Goal: Find specific page/section: Find specific page/section

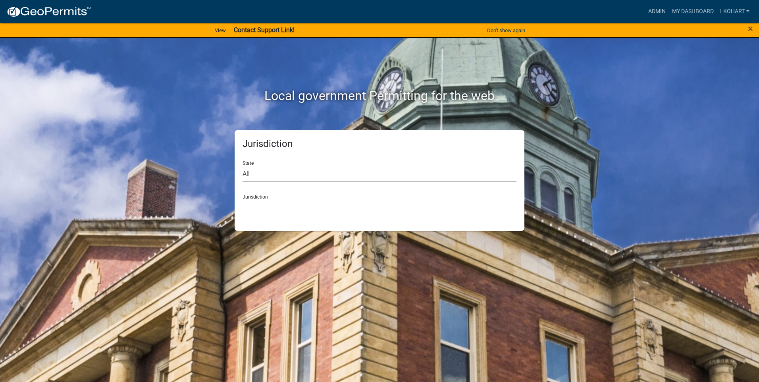
click at [278, 174] on select "All [US_STATE] [US_STATE] [US_STATE] [US_STATE] [US_STATE] [US_STATE] [US_STATE…" at bounding box center [379, 173] width 274 height 16
select select "[US_STATE]"
click at [242, 165] on select "All [US_STATE] [US_STATE] [US_STATE] [US_STATE] [US_STATE] [US_STATE] [US_STATE…" at bounding box center [379, 173] width 274 height 16
click at [275, 210] on select "[GEOGRAPHIC_DATA], [US_STATE] [GEOGRAPHIC_DATA], [US_STATE] [GEOGRAPHIC_DATA], …" at bounding box center [379, 207] width 274 height 16
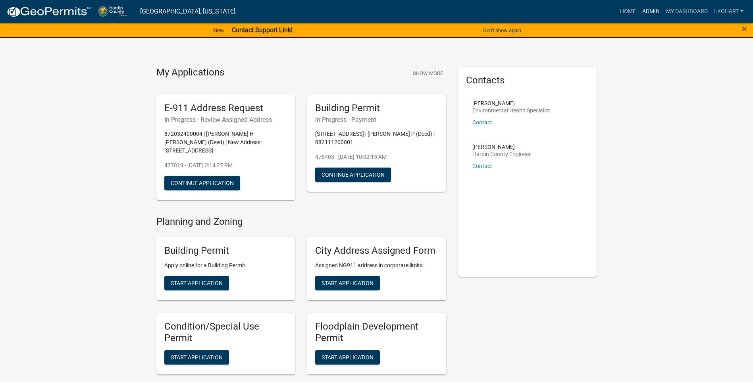
click at [647, 13] on link "Admin" at bounding box center [651, 11] width 24 height 15
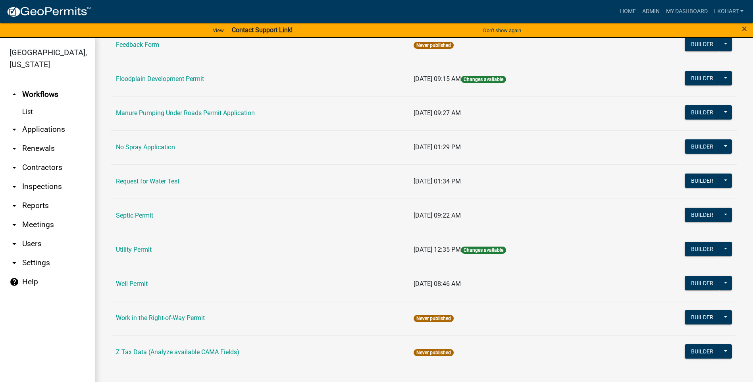
scroll to position [10, 0]
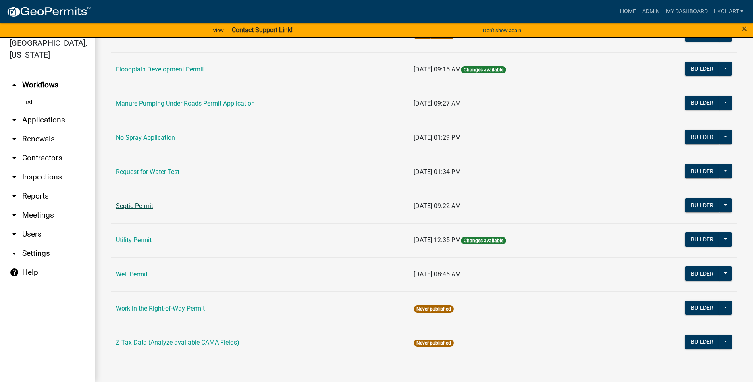
click at [131, 206] on link "Septic Permit" at bounding box center [134, 206] width 37 height 8
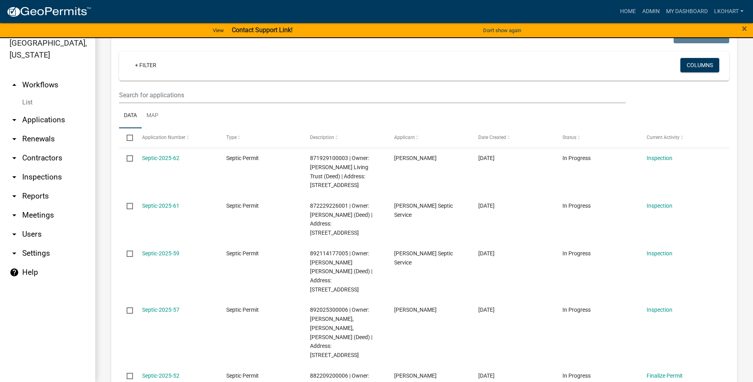
scroll to position [119, 0]
